Goal: Navigation & Orientation: Find specific page/section

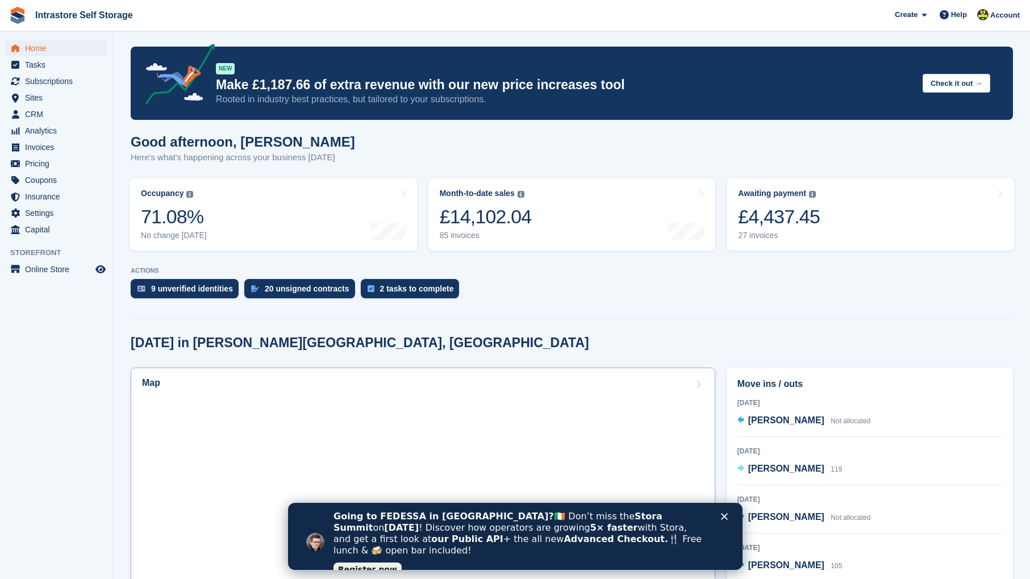
click at [466, 464] on link "Map" at bounding box center [423, 515] width 585 height 295
